Goal: Task Accomplishment & Management: Manage account settings

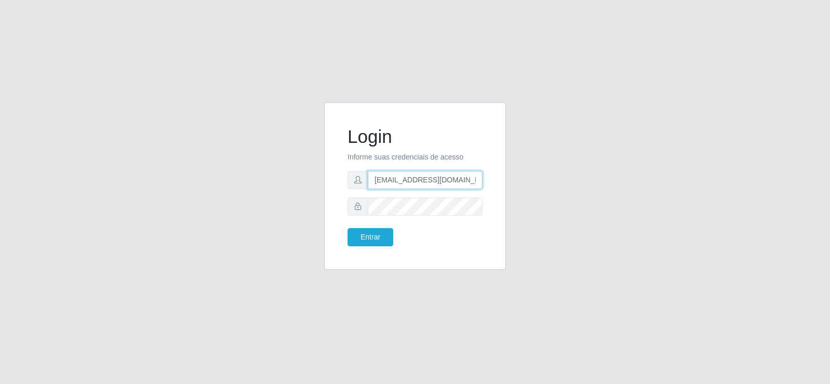
drag, startPoint x: 269, startPoint y: 156, endPoint x: 241, endPoint y: 159, distance: 28.2
click at [220, 150] on div "Login Informe suas credenciais de acesso [EMAIL_ADDRESS][DOMAIN_NAME] Entrar" at bounding box center [415, 192] width 592 height 180
type input "[DOMAIN_NAME]"
drag, startPoint x: 375, startPoint y: 185, endPoint x: 234, endPoint y: 173, distance: 141.1
click at [234, 173] on div "Login Informe suas credenciais de acesso [DOMAIN_NAME] Entrar" at bounding box center [415, 192] width 592 height 180
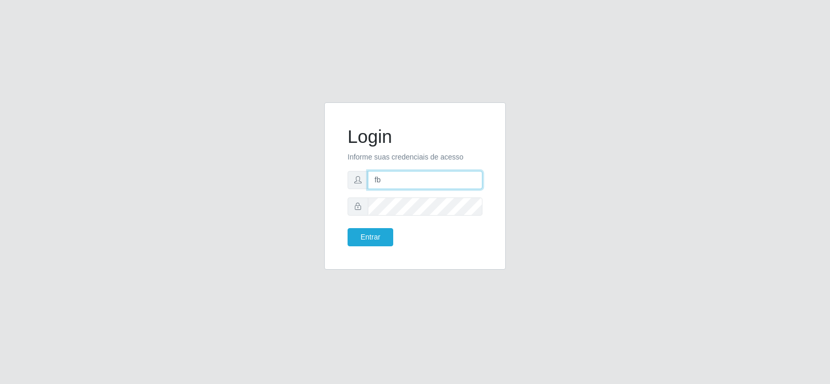
type input "[EMAIL_ADDRESS][DOMAIN_NAME]"
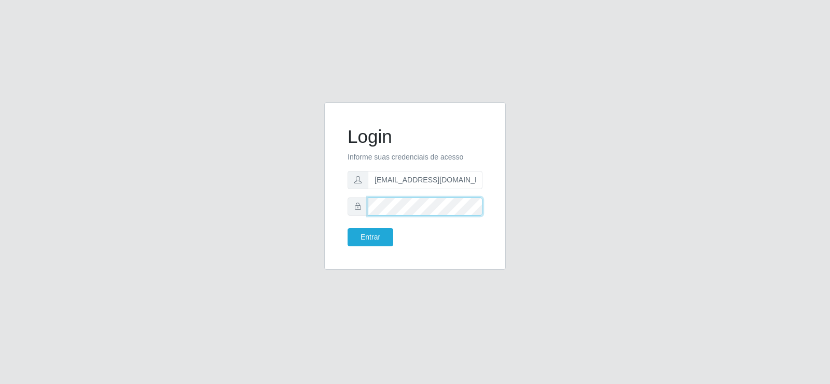
click at [287, 197] on div "Login Informe suas credenciais de acesso [EMAIL_ADDRESS][DOMAIN_NAME] Entrar" at bounding box center [415, 192] width 592 height 180
click at [359, 236] on button "Entrar" at bounding box center [371, 237] width 46 height 18
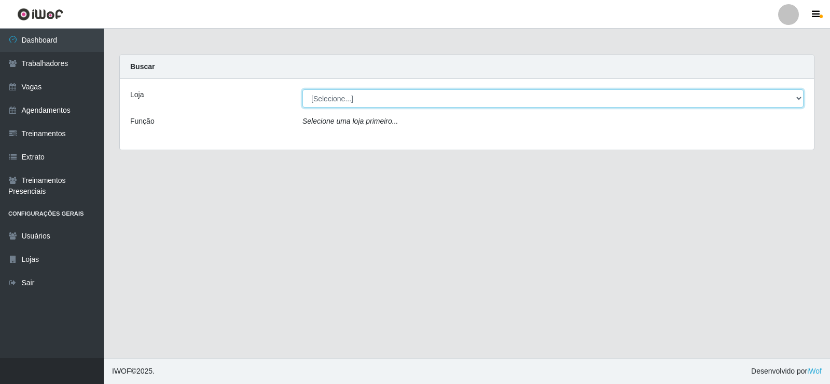
click at [330, 99] on select "[Selecione...] Supermercado Tadeu - [GEOGRAPHIC_DATA]" at bounding box center [553, 98] width 501 height 18
select select "195"
click at [303, 89] on select "[Selecione...] Supermercado Tadeu - [GEOGRAPHIC_DATA]" at bounding box center [553, 98] width 501 height 18
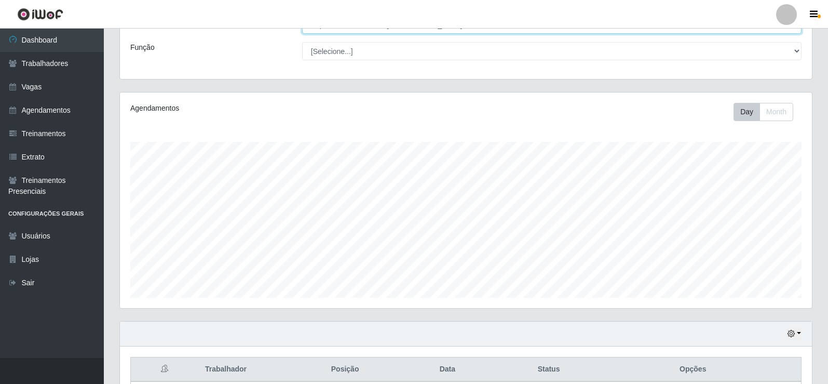
scroll to position [260, 0]
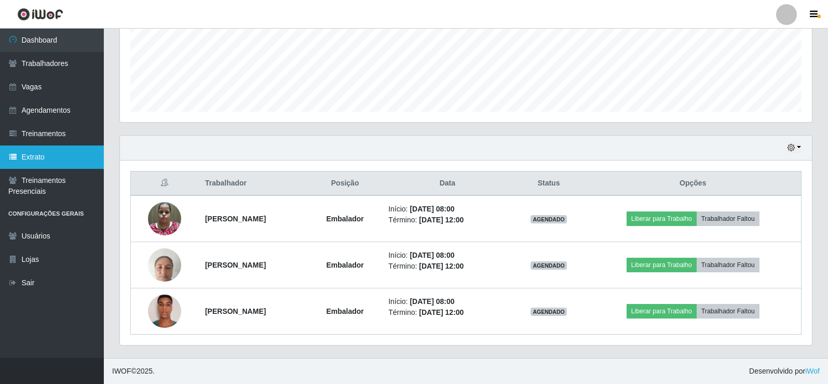
click at [42, 151] on link "Extrato" at bounding box center [52, 156] width 104 height 23
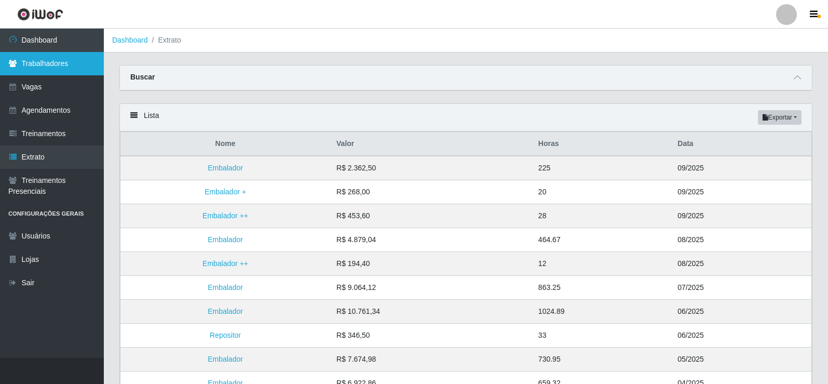
click at [42, 70] on link "Trabalhadores" at bounding box center [52, 63] width 104 height 23
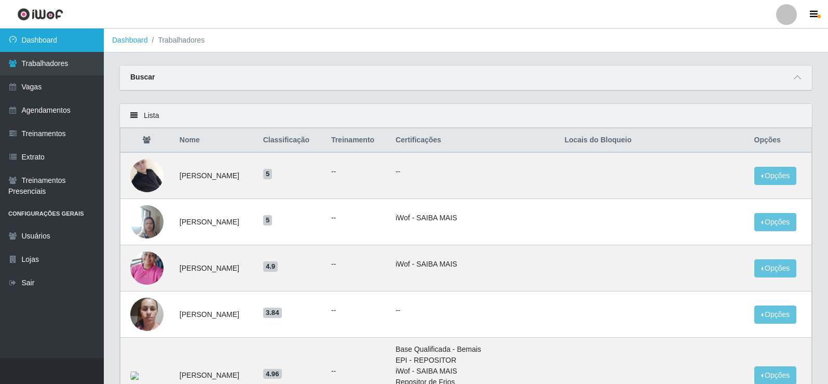
click at [65, 44] on link "Dashboard" at bounding box center [52, 40] width 104 height 23
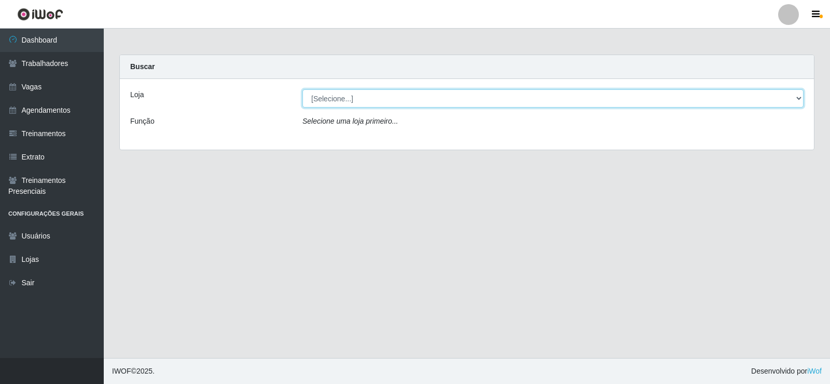
click at [320, 100] on select "[Selecione...] Supermercado Tadeu - [GEOGRAPHIC_DATA]" at bounding box center [553, 98] width 501 height 18
select select "195"
click at [303, 89] on select "[Selecione...] Supermercado Tadeu - [GEOGRAPHIC_DATA]" at bounding box center [553, 98] width 501 height 18
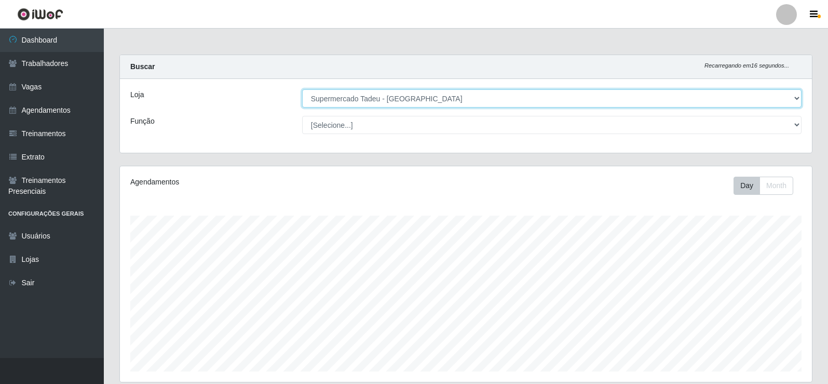
drag, startPoint x: 370, startPoint y: 90, endPoint x: 365, endPoint y: 103, distance: 13.6
click at [370, 90] on select "[Selecione...] Supermercado Tadeu - [GEOGRAPHIC_DATA]" at bounding box center [551, 98] width 499 height 18
click at [302, 89] on select "[Selecione...] Supermercado Tadeu - [GEOGRAPHIC_DATA]" at bounding box center [551, 98] width 499 height 18
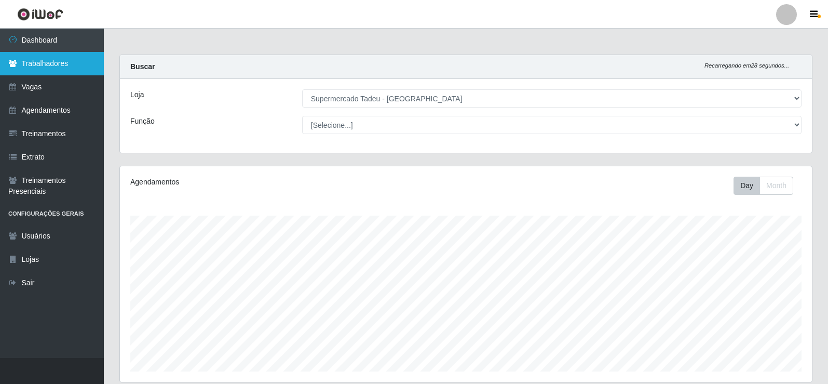
click at [47, 58] on link "Trabalhadores" at bounding box center [52, 63] width 104 height 23
